Goal: Task Accomplishment & Management: Manage account settings

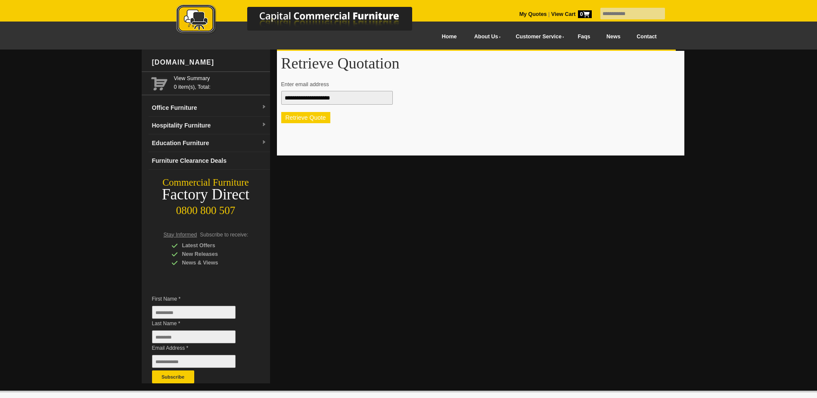
type input "**********"
click at [315, 120] on button "Retrieve Quote" at bounding box center [305, 117] width 49 height 11
click at [356, 97] on input "**********" at bounding box center [337, 98] width 112 height 14
click at [327, 120] on button "Retrieve Quote" at bounding box center [305, 117] width 49 height 11
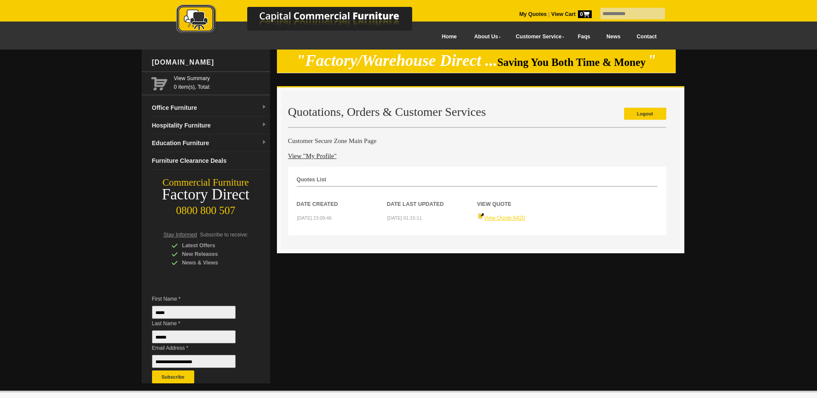
click at [512, 216] on link "View Quote 6420" at bounding box center [502, 218] width 48 height 6
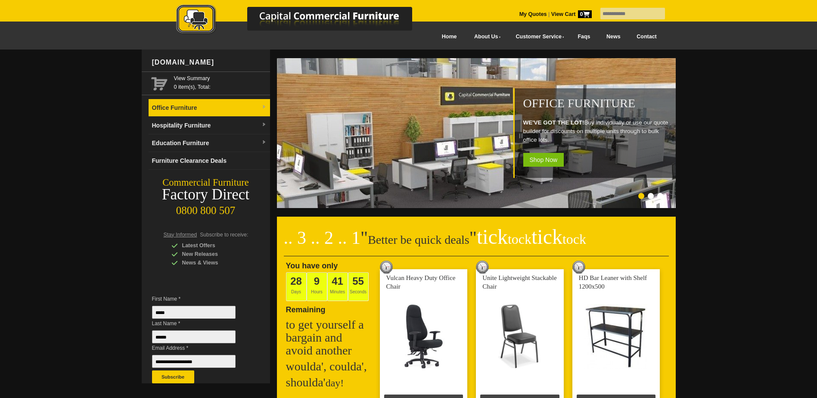
click at [160, 113] on link "Office Furniture" at bounding box center [210, 108] width 122 height 18
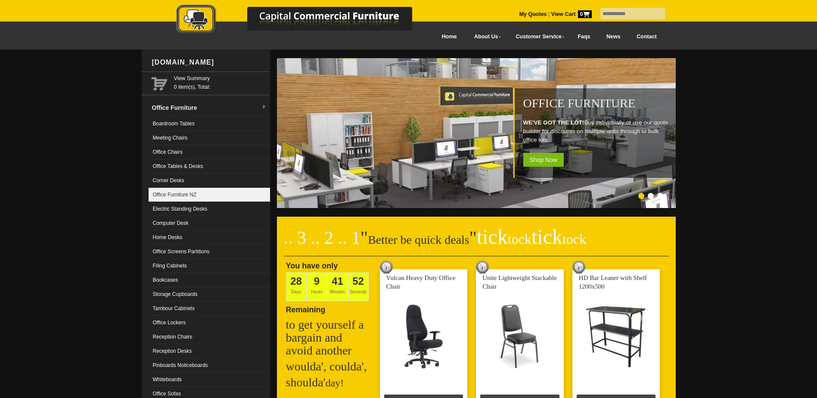
click at [174, 196] on link "Office Furniture NZ" at bounding box center [210, 195] width 122 height 14
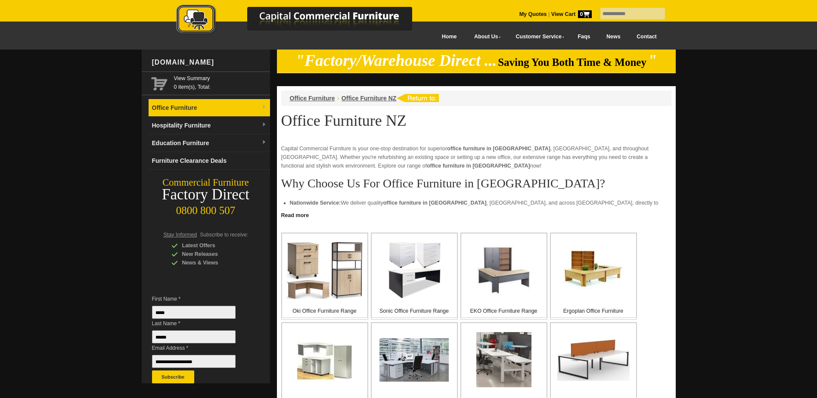
click at [197, 105] on link "Office Furniture" at bounding box center [210, 108] width 122 height 18
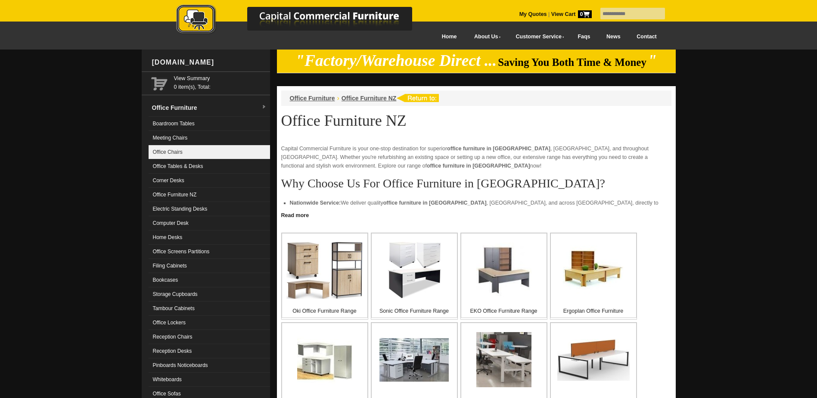
click at [192, 157] on link "Office Chairs" at bounding box center [210, 152] width 122 height 14
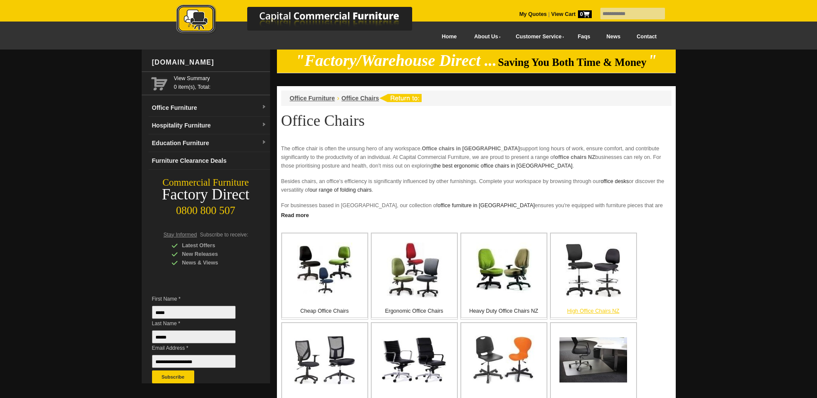
scroll to position [43, 0]
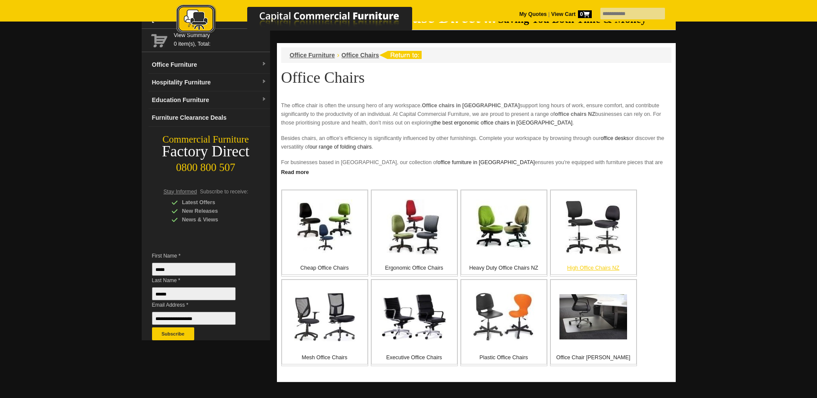
click at [601, 244] on img at bounding box center [594, 227] width 56 height 54
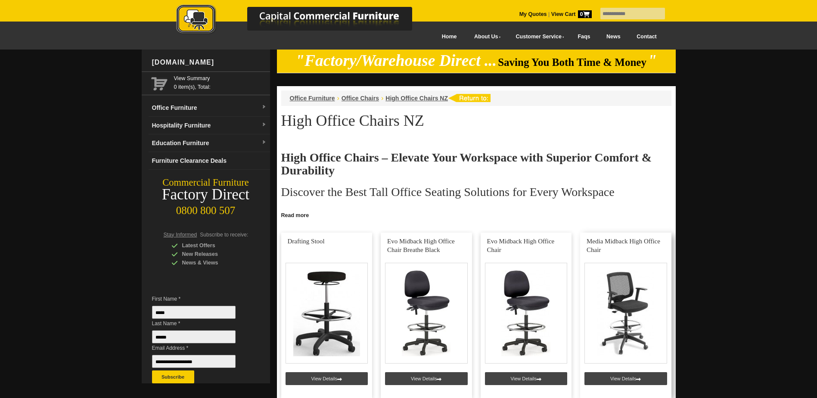
scroll to position [86, 0]
